Goal: Information Seeking & Learning: Learn about a topic

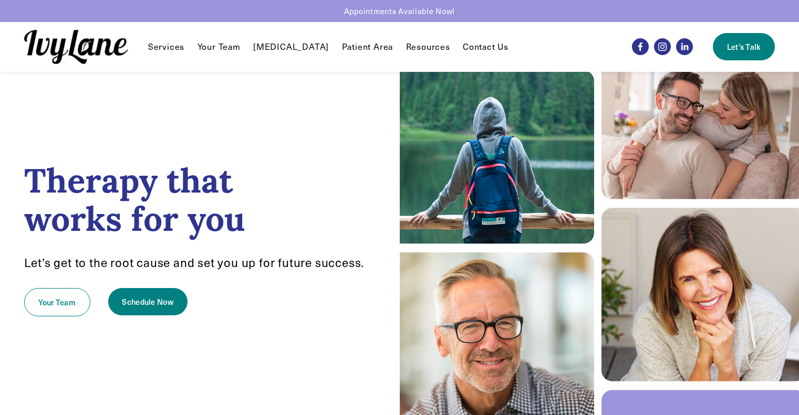
click at [219, 52] on link "Your Team" at bounding box center [219, 46] width 43 height 13
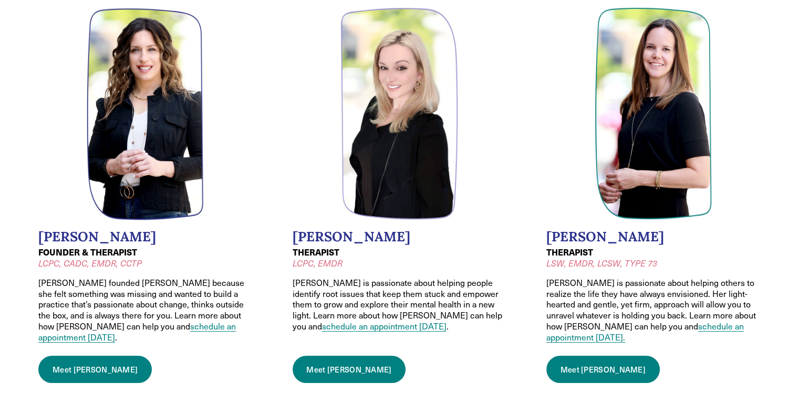
scroll to position [108, 0]
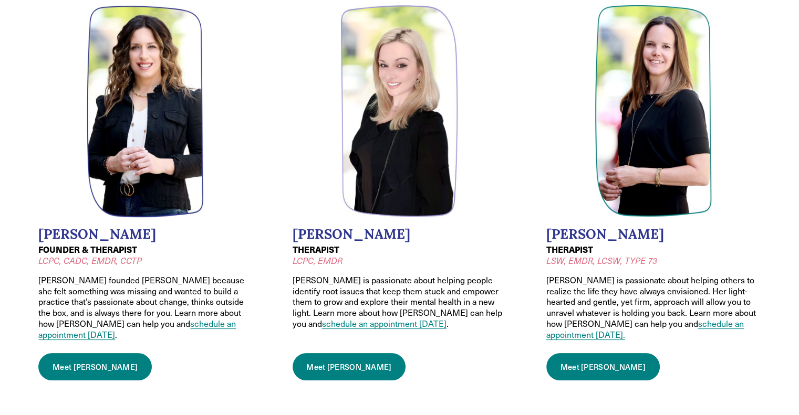
click at [78, 361] on link "Meet Wendy" at bounding box center [94, 367] width 113 height 27
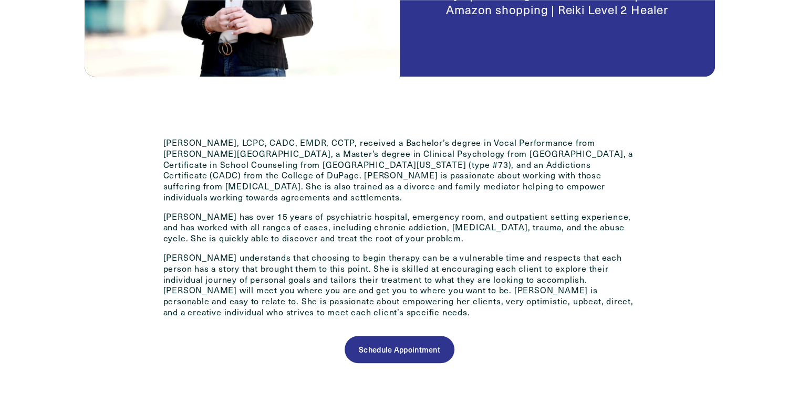
scroll to position [438, 0]
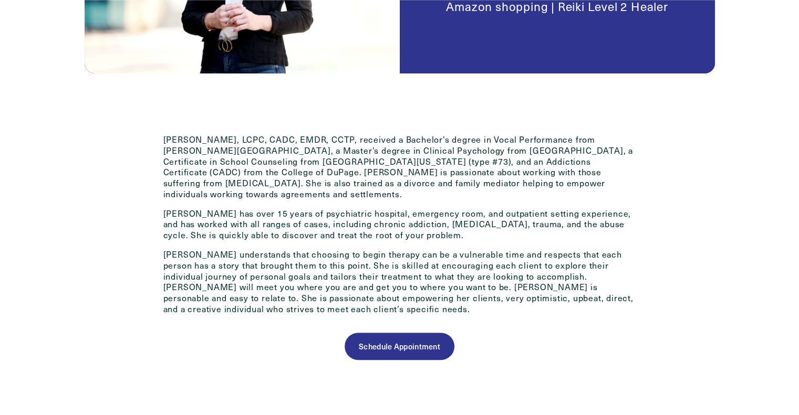
click at [163, 133] on div "[PERSON_NAME], LCPC, CADC, EMDR, CCTP, received a Bachelor’s degree in Vocal Pe…" at bounding box center [399, 265] width 678 height 311
click at [168, 128] on div "[PERSON_NAME], LCPC, CADC, EMDR, CCTP, received a Bachelor’s degree in Vocal Pe…" at bounding box center [399, 265] width 678 height 311
click at [168, 122] on div "[PERSON_NAME], LCPC, CADC, EMDR, CCTP, received a Bachelor’s degree in Vocal Pe…" at bounding box center [399, 265] width 678 height 311
click at [162, 148] on div "[PERSON_NAME], LCPC, CADC, EMDR, CCTP, received a Bachelor’s degree in Vocal Pe…" at bounding box center [399, 229] width 491 height 190
click at [163, 141] on p "[PERSON_NAME], LCPC, CADC, EMDR, CCTP, received a Bachelor’s degree in Vocal Pe…" at bounding box center [399, 167] width 473 height 66
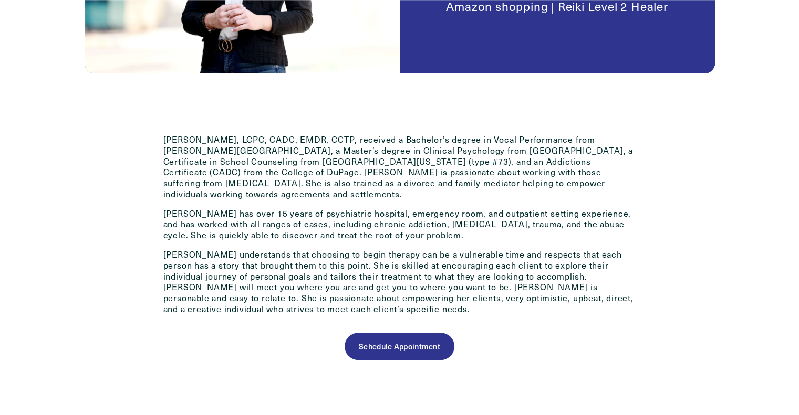
click at [164, 139] on p "[PERSON_NAME], LCPC, CADC, EMDR, CCTP, received a Bachelor’s degree in Vocal Pe…" at bounding box center [399, 167] width 473 height 66
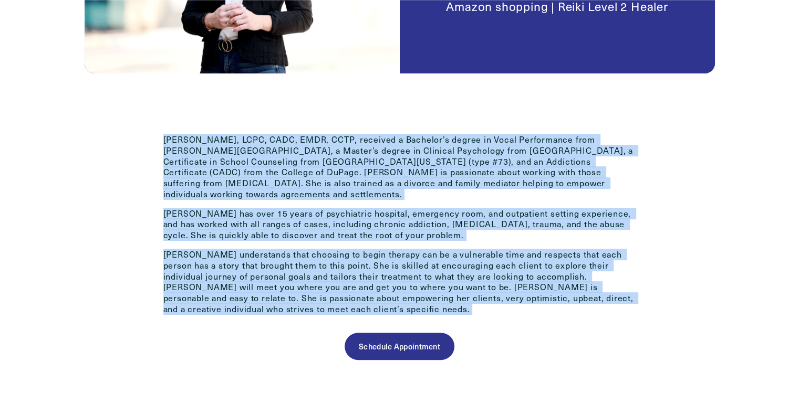
copy div "Lorem Ipsumdol, SITA, CONS, ADIP, ELIT, seddoeiu t Incididu’u labore et Dolor M…"
click at [141, 302] on div "[PERSON_NAME], LCPC, CADC, EMDR, CCTP, received a Bachelor’s degree in Vocal Pe…" at bounding box center [399, 265] width 678 height 311
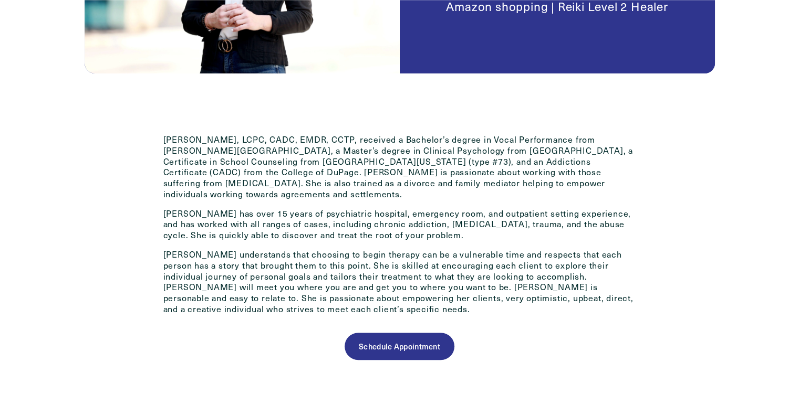
click at [126, 332] on div "[PERSON_NAME], LCPC, CADC, EMDR, CCTP, received a Bachelor’s degree in Vocal Pe…" at bounding box center [399, 265] width 678 height 311
